Goal: Task Accomplishment & Management: Manage account settings

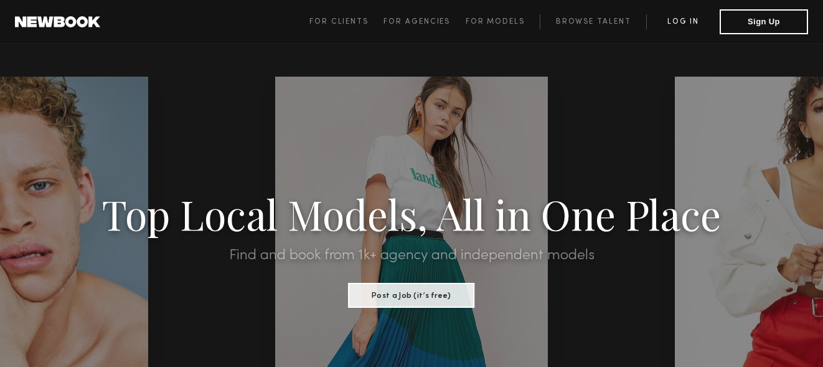
click at [679, 23] on link "Log in" at bounding box center [682, 21] width 73 height 15
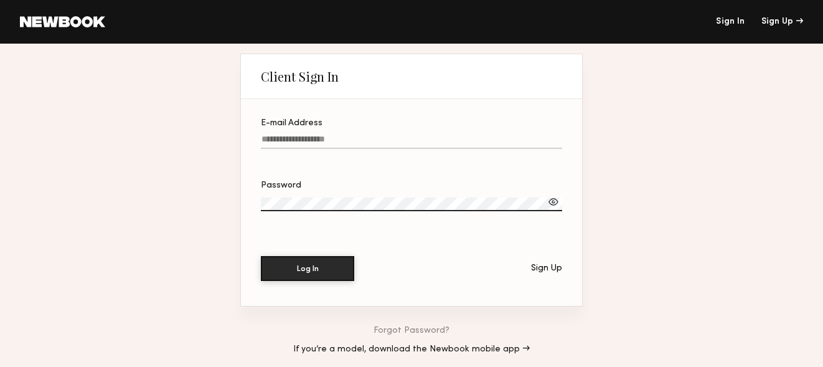
click at [373, 139] on input "E-mail Address" at bounding box center [411, 141] width 301 height 14
type input "**********"
click at [325, 268] on button "Log In" at bounding box center [307, 267] width 93 height 25
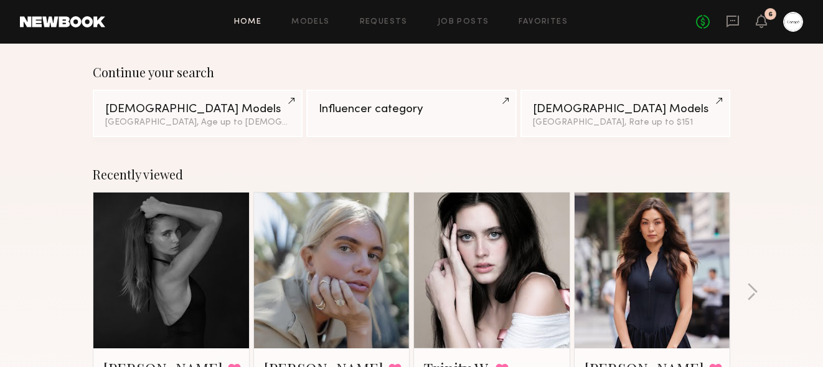
scroll to position [151, 0]
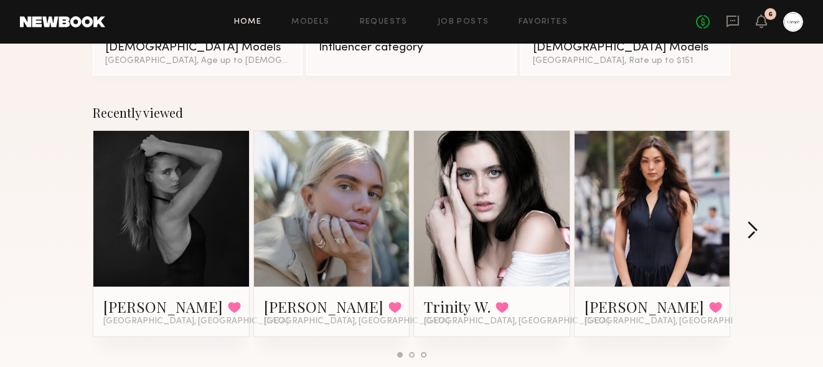
click at [751, 234] on button "button" at bounding box center [753, 231] width 12 height 21
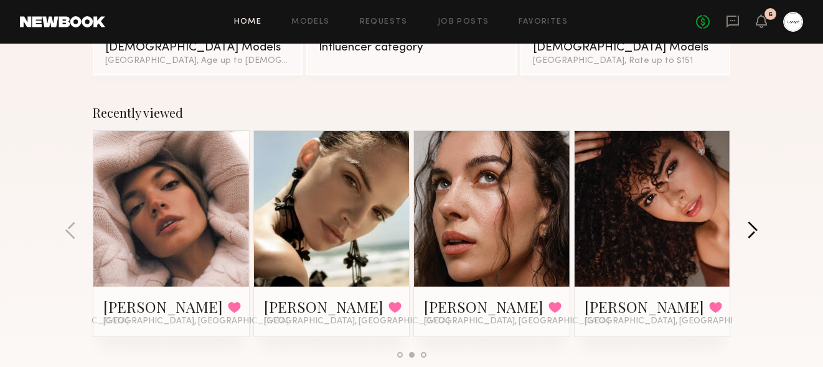
click at [751, 234] on button "button" at bounding box center [753, 231] width 12 height 21
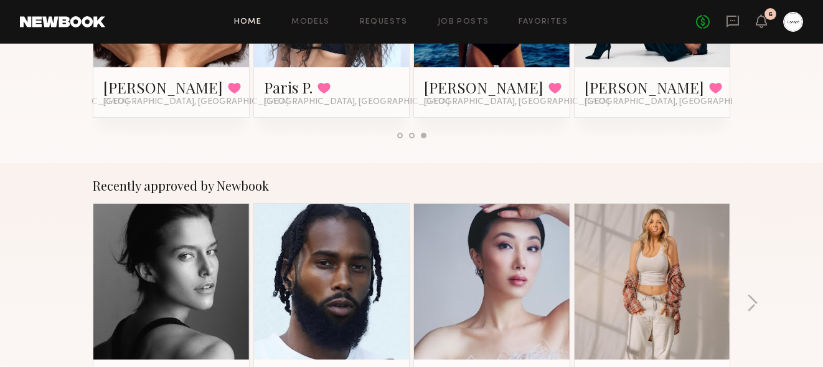
scroll to position [517, 0]
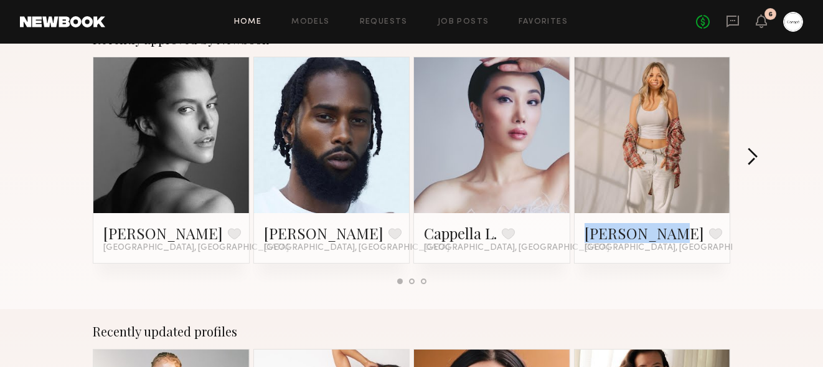
click at [755, 152] on button "button" at bounding box center [753, 158] width 12 height 21
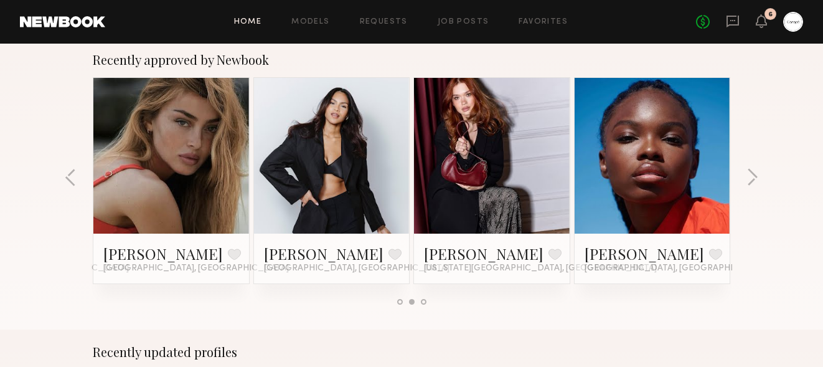
scroll to position [493, 0]
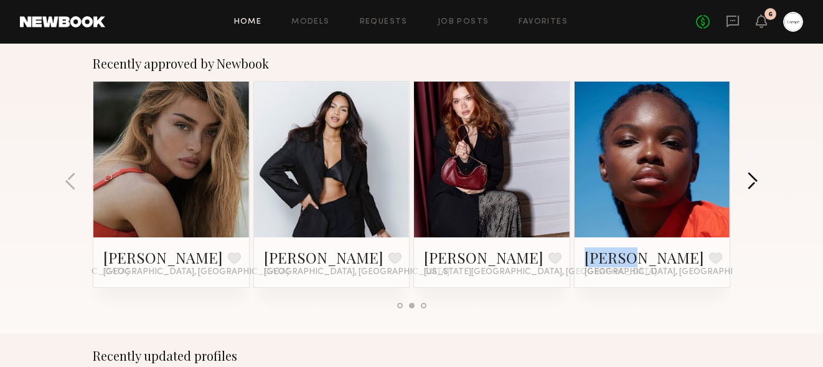
click at [753, 182] on button "button" at bounding box center [753, 182] width 12 height 21
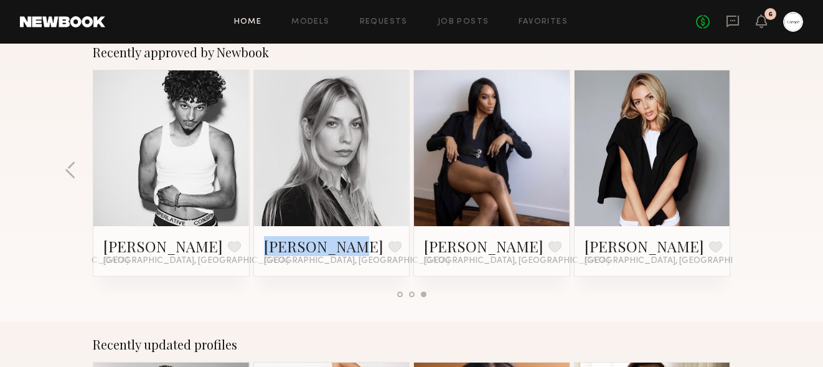
scroll to position [504, 0]
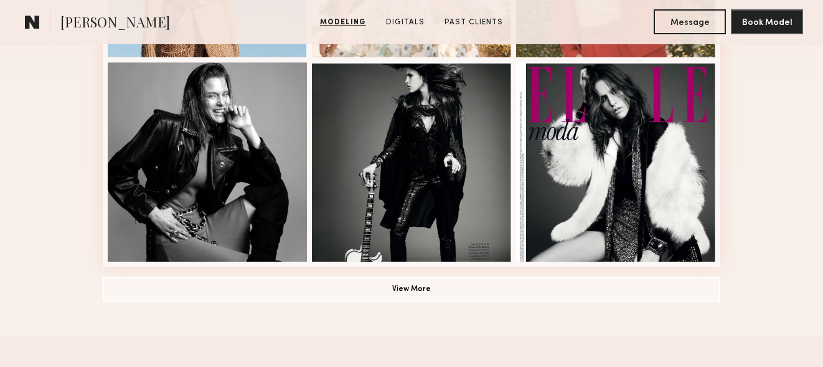
scroll to position [925, 0]
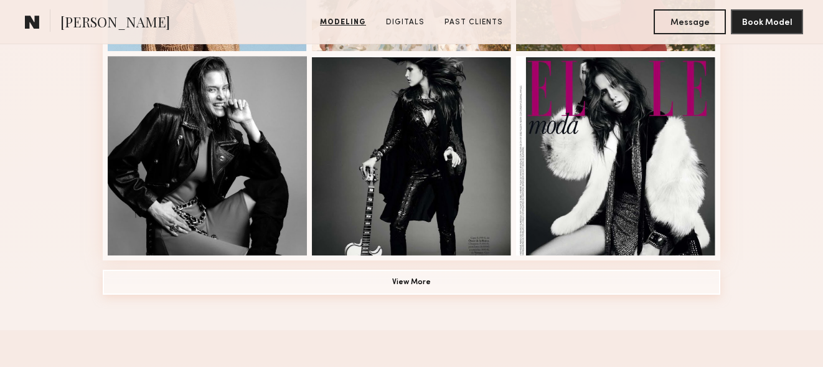
click at [436, 289] on button "View More" at bounding box center [412, 282] width 618 height 25
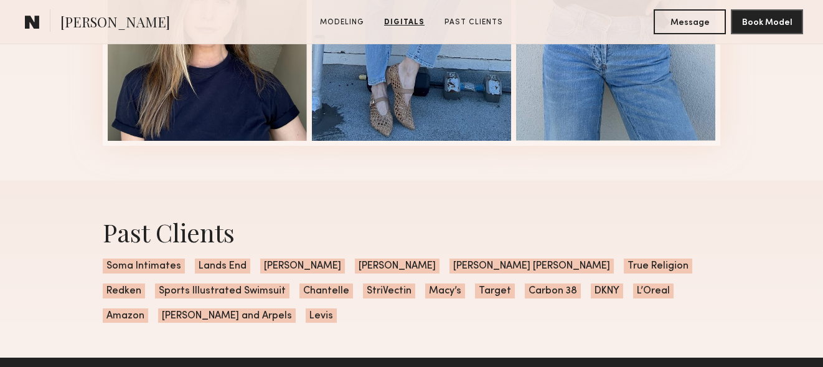
scroll to position [2381, 0]
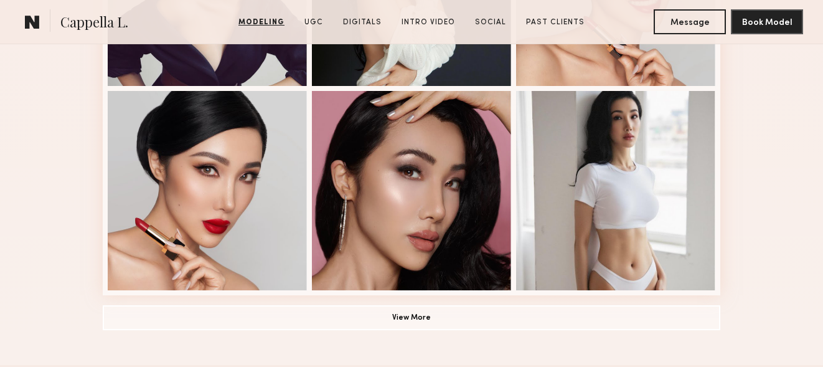
scroll to position [915, 0]
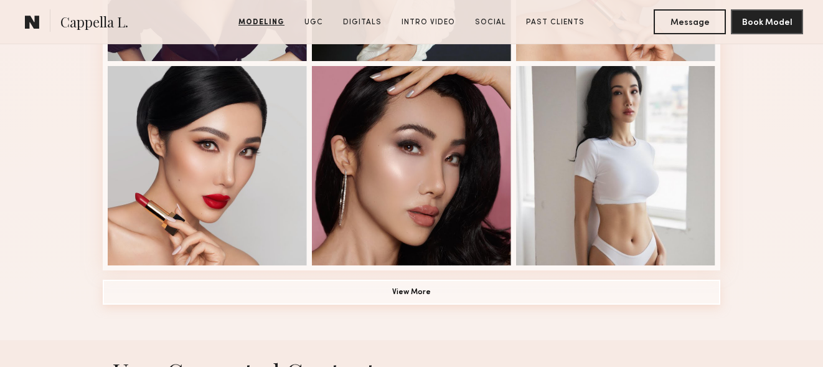
click at [410, 286] on button "View More" at bounding box center [412, 292] width 618 height 25
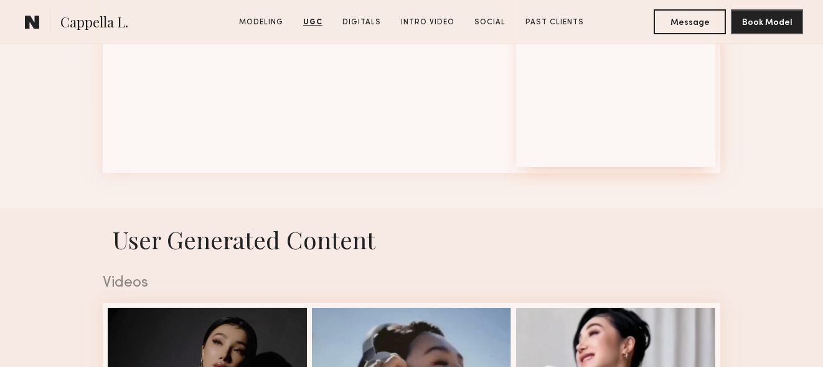
scroll to position [1816, 0]
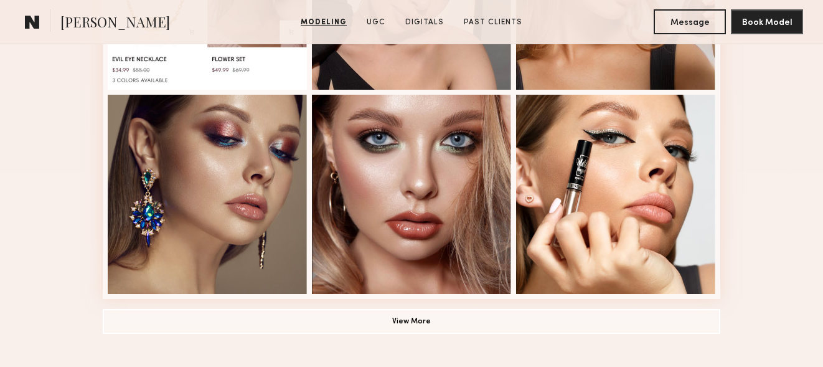
scroll to position [885, 0]
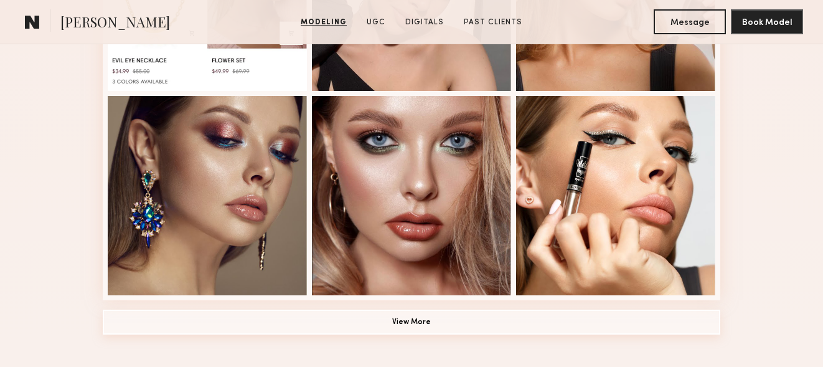
click at [400, 317] on button "View More" at bounding box center [412, 321] width 618 height 25
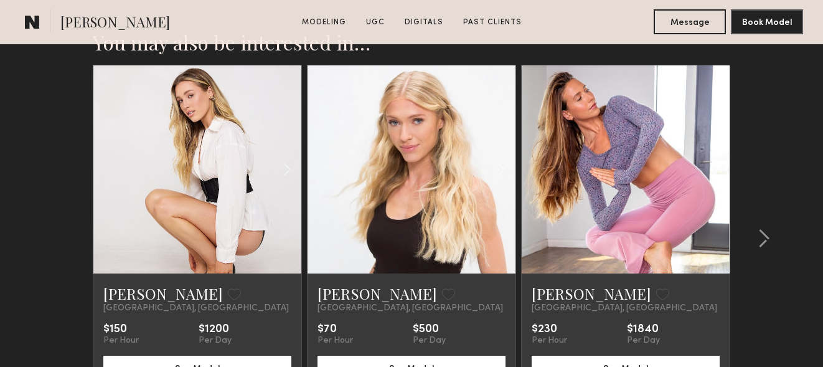
scroll to position [2774, 0]
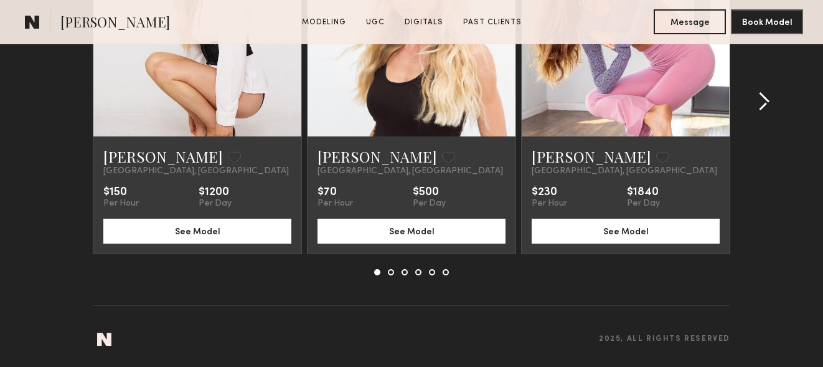
click at [760, 104] on common-icon at bounding box center [764, 102] width 12 height 20
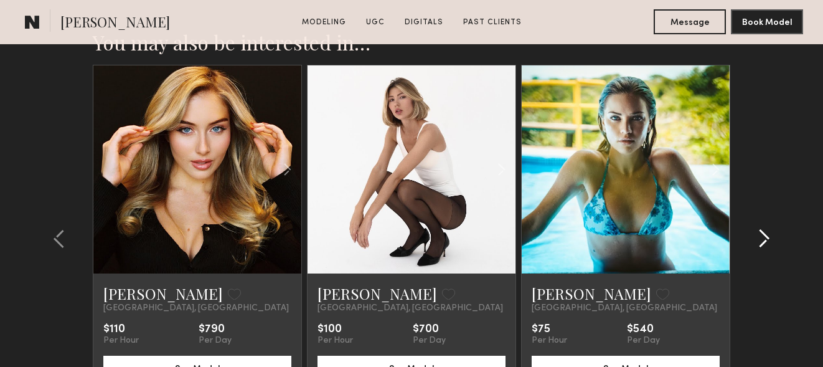
scroll to position [2634, 0]
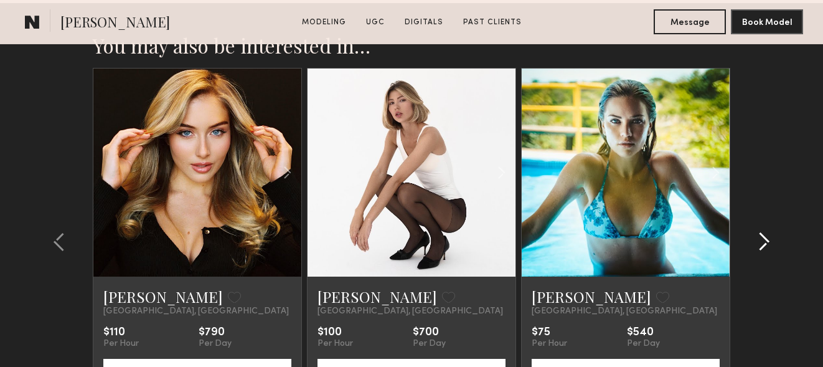
click at [764, 238] on common-icon at bounding box center [764, 242] width 12 height 20
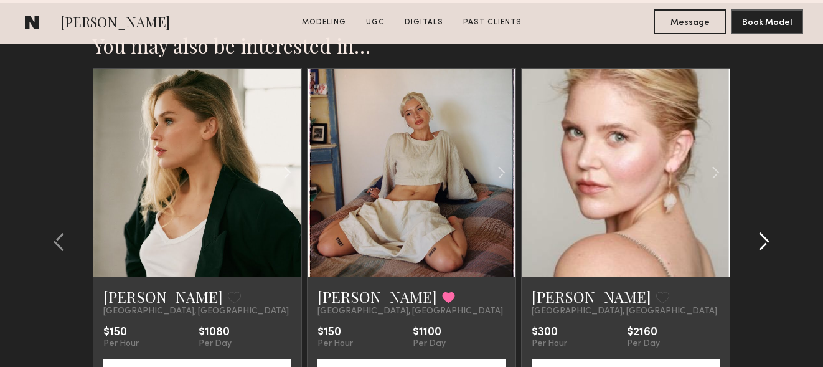
click at [764, 242] on common-icon at bounding box center [764, 242] width 12 height 20
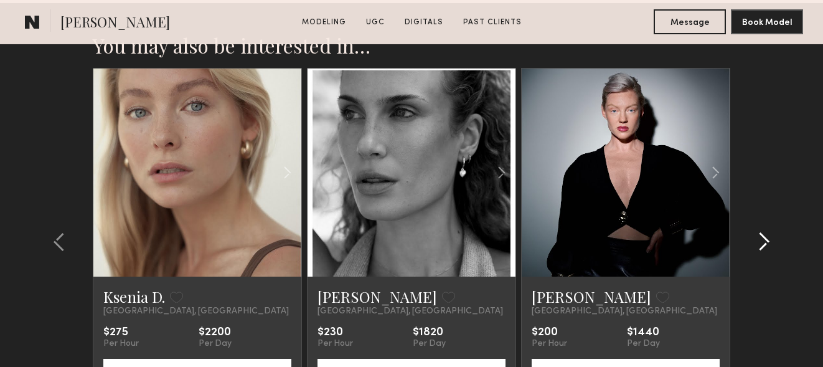
click at [765, 242] on common-icon at bounding box center [764, 242] width 12 height 20
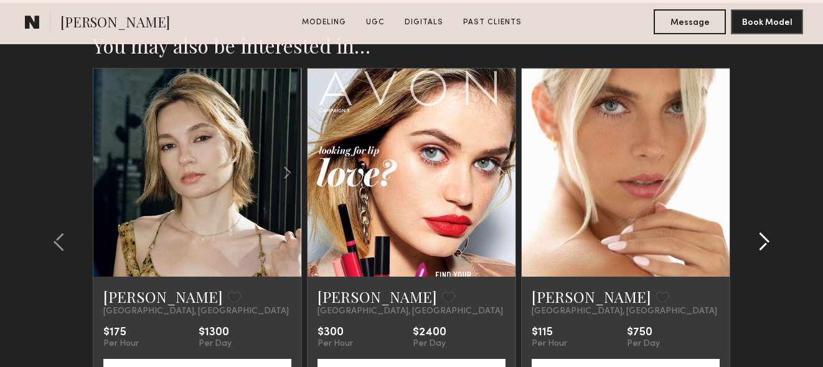
click at [768, 243] on common-icon at bounding box center [764, 242] width 12 height 20
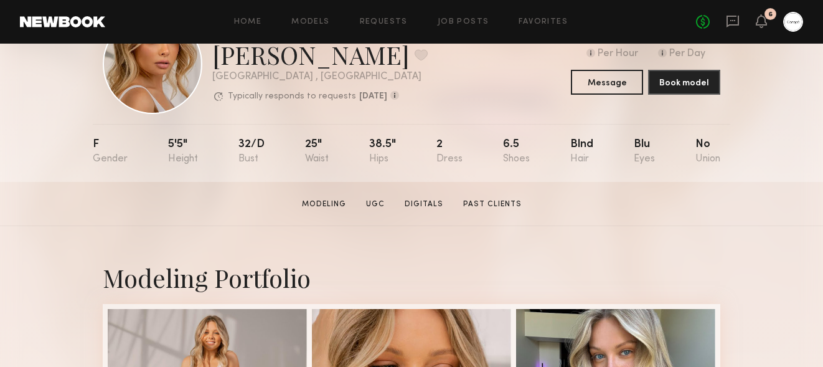
scroll to position [23, 0]
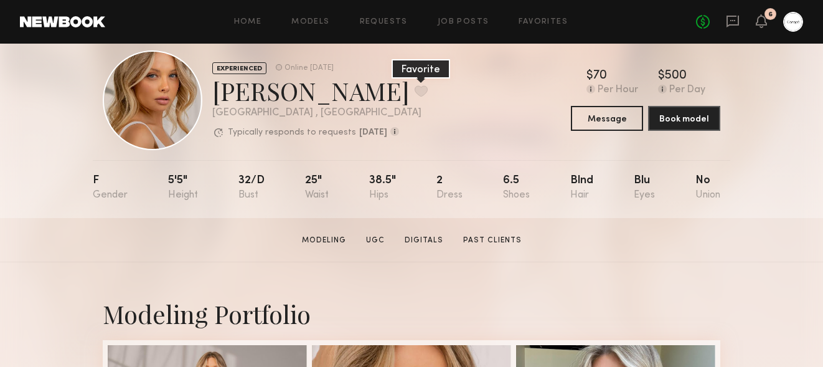
click at [415, 90] on button at bounding box center [421, 90] width 13 height 11
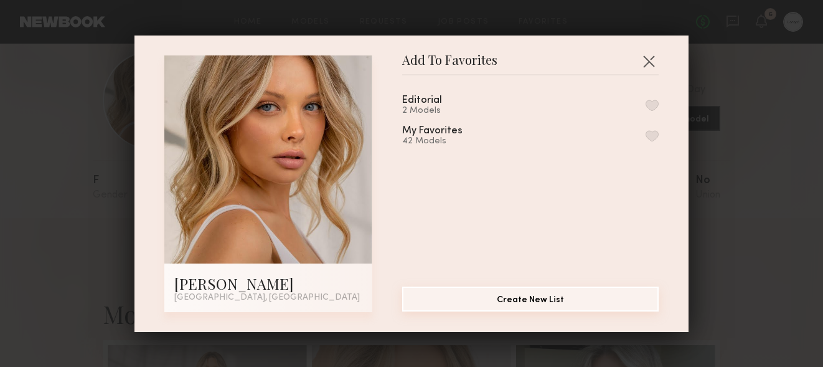
click at [519, 299] on button "Create New List" at bounding box center [530, 298] width 257 height 25
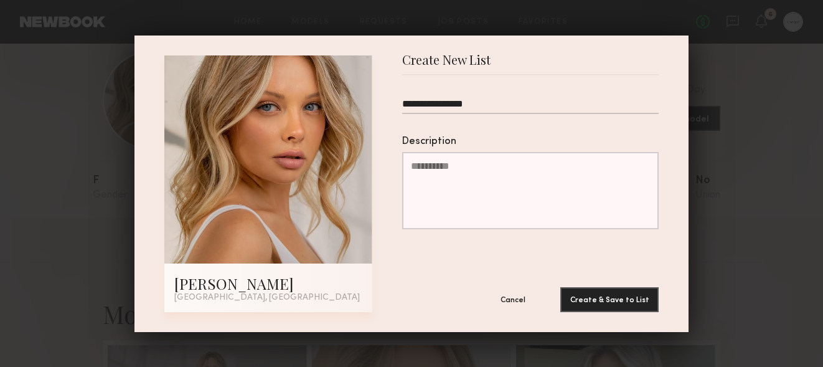
click at [438, 105] on input "**********" at bounding box center [530, 106] width 257 height 16
click at [516, 104] on input "**********" at bounding box center [530, 106] width 257 height 16
drag, startPoint x: 479, startPoint y: 103, endPoint x: 550, endPoint y: 103, distance: 71.0
click at [550, 103] on input "**********" at bounding box center [530, 106] width 257 height 16
type input "**********"
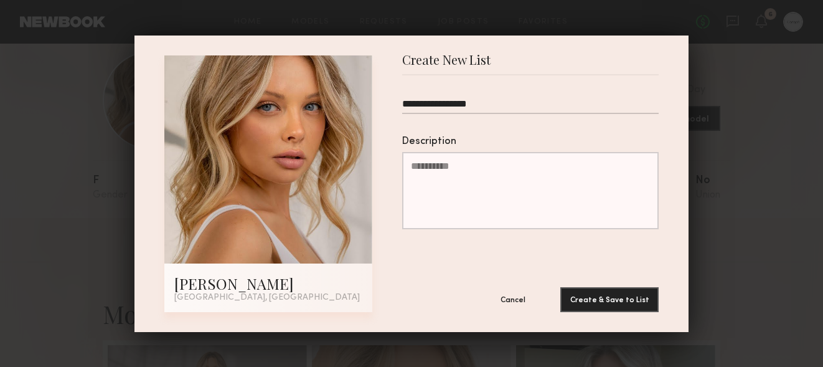
click at [486, 180] on textarea "Description" at bounding box center [530, 190] width 257 height 77
click at [615, 300] on button "Create & Save to List" at bounding box center [609, 298] width 98 height 25
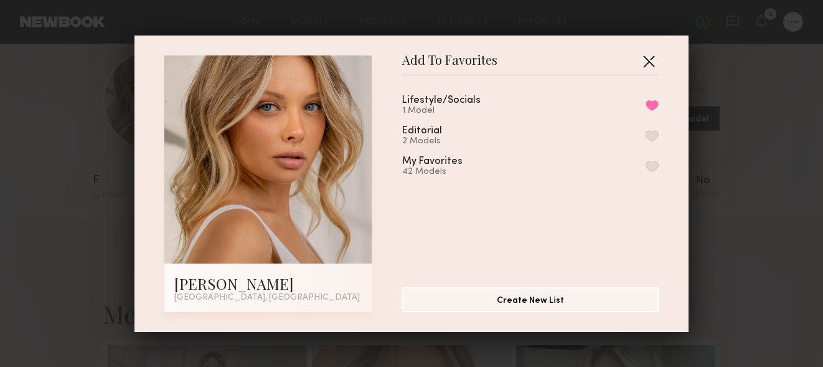
click at [648, 62] on button "button" at bounding box center [649, 61] width 20 height 20
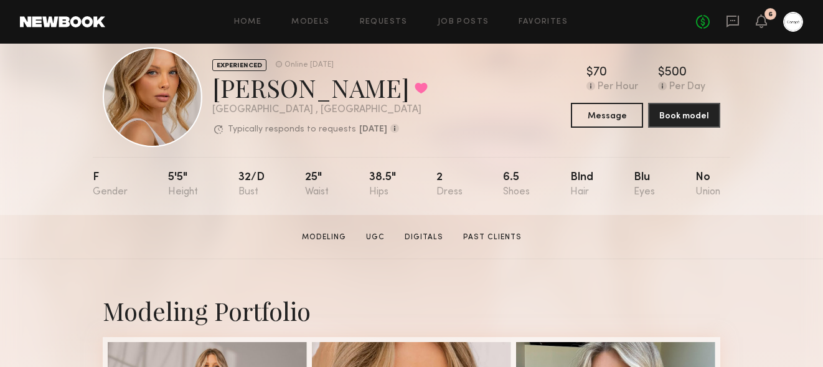
scroll to position [0, 0]
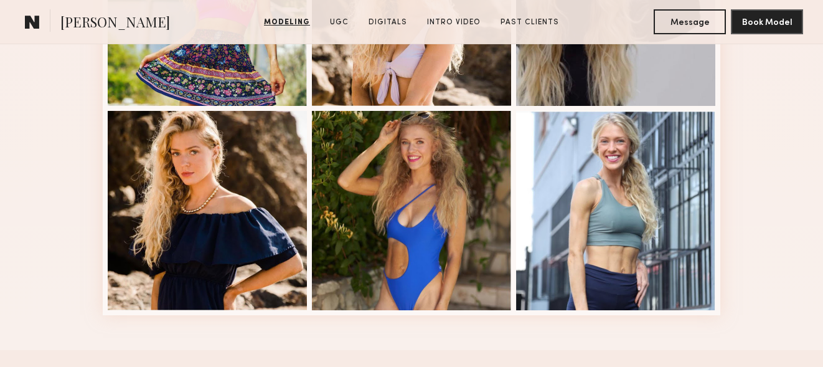
scroll to position [900, 0]
